Goal: Information Seeking & Learning: Learn about a topic

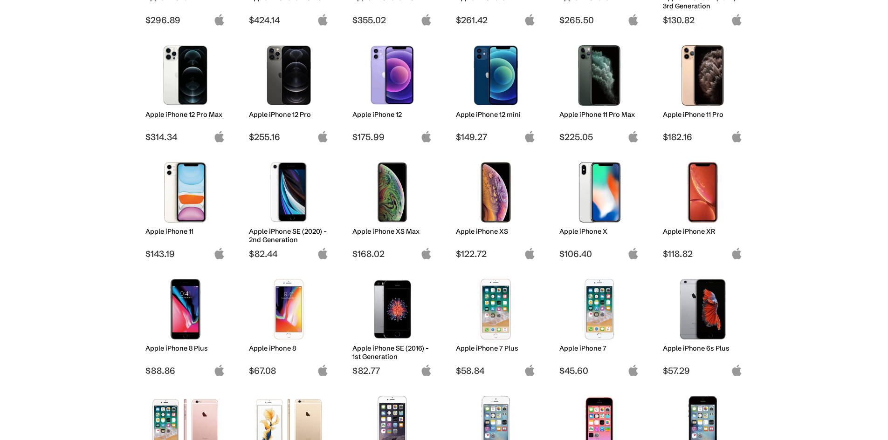
scroll to position [465, 0]
drag, startPoint x: 387, startPoint y: 89, endPoint x: 352, endPoint y: 48, distance: 54.5
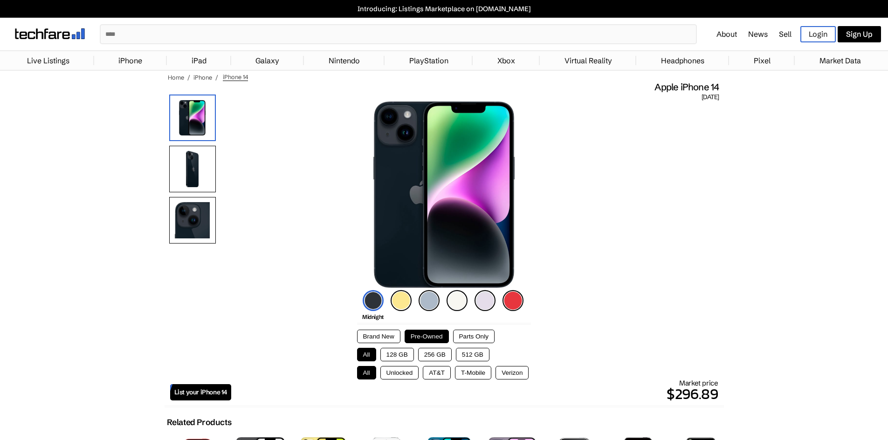
click at [426, 354] on button "256 GB" at bounding box center [435, 355] width 34 height 14
click at [398, 371] on button "Unlocked" at bounding box center [399, 373] width 39 height 14
click at [429, 306] on img at bounding box center [428, 300] width 21 height 21
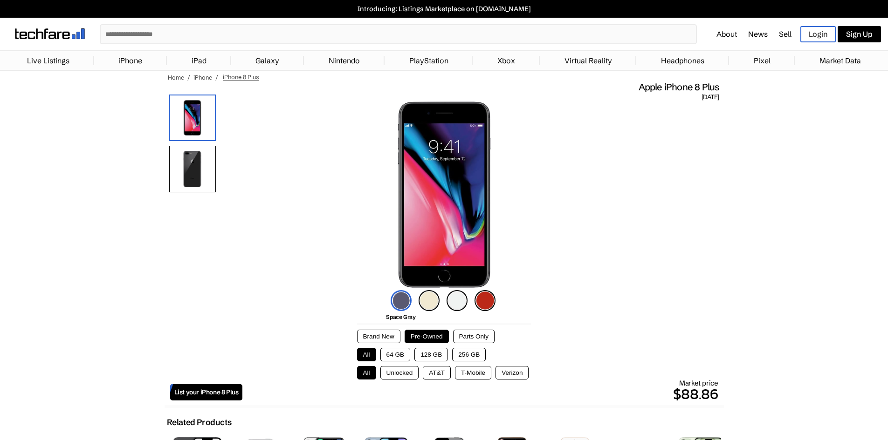
click at [400, 372] on button "Unlocked" at bounding box center [399, 373] width 39 height 14
drag, startPoint x: 345, startPoint y: 354, endPoint x: 512, endPoint y: 351, distance: 166.8
click at [512, 351] on div "All 64 GB 128 GB 256 GB" at bounding box center [444, 355] width 174 height 14
click at [432, 355] on button "128 GB" at bounding box center [431, 355] width 34 height 14
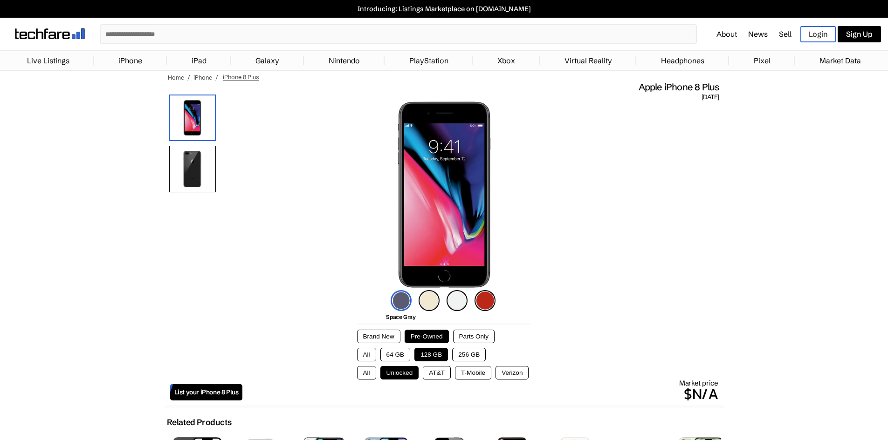
click at [485, 342] on button "Parts Only" at bounding box center [473, 337] width 41 height 14
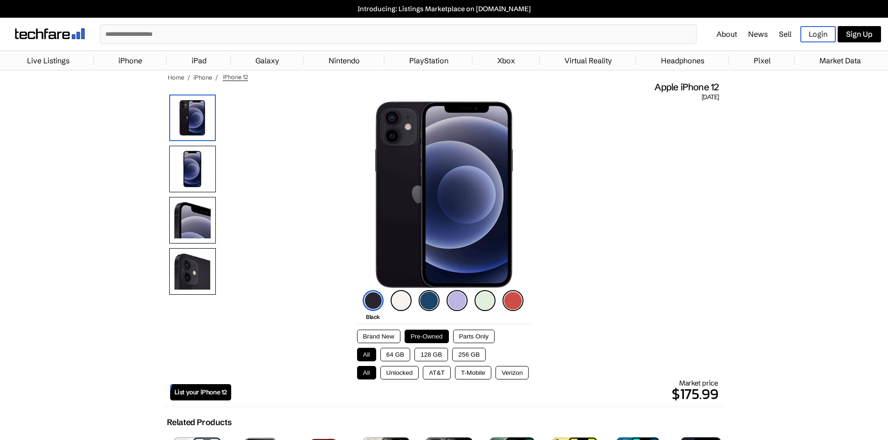
click at [435, 374] on button "AT&T" at bounding box center [437, 373] width 28 height 14
click at [393, 355] on button "64 GB" at bounding box center [395, 355] width 30 height 14
click at [434, 302] on img at bounding box center [428, 300] width 21 height 21
